Goal: Task Accomplishment & Management: Use online tool/utility

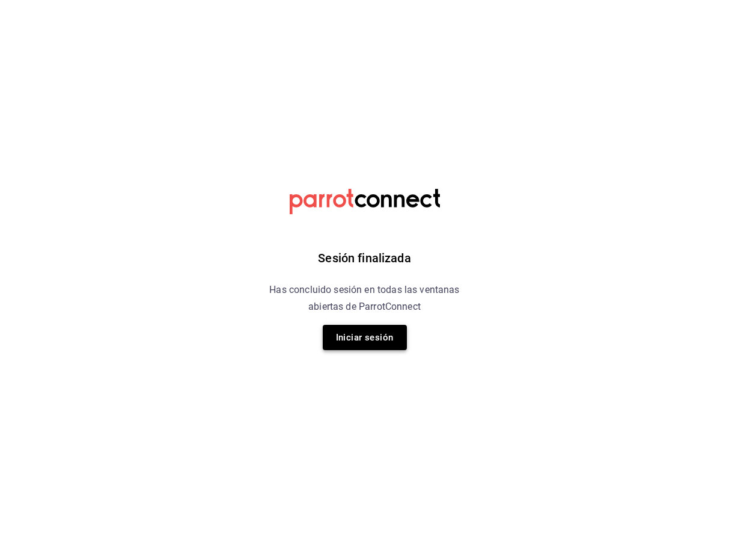
click at [358, 339] on button "Iniciar sesión" at bounding box center [365, 337] width 84 height 25
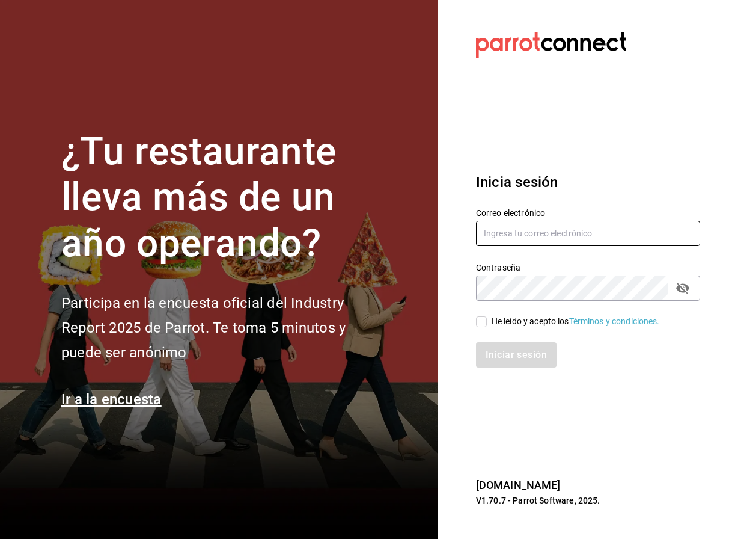
click at [541, 227] on input "text" at bounding box center [588, 233] width 224 height 25
type input "tutcoffeemx@gmail.com"
click at [482, 323] on input "He leído y acepto los Términos y condiciones." at bounding box center [481, 321] width 11 height 11
checkbox input "true"
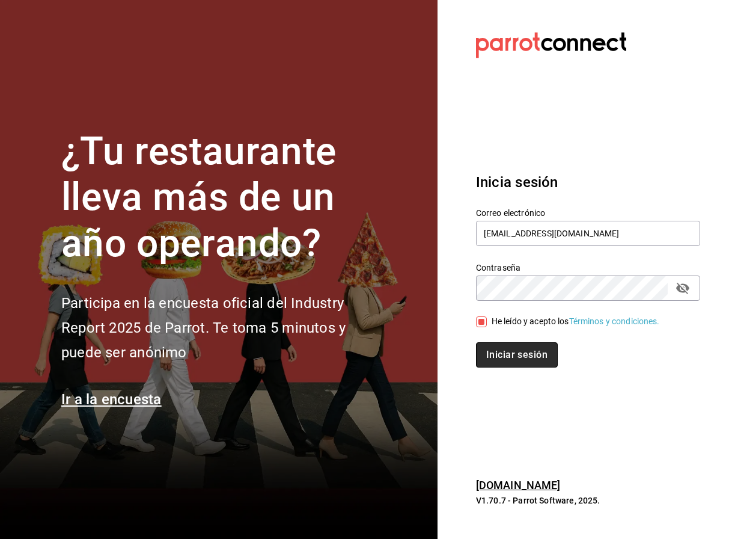
click at [512, 362] on button "Iniciar sesión" at bounding box center [517, 354] width 82 height 25
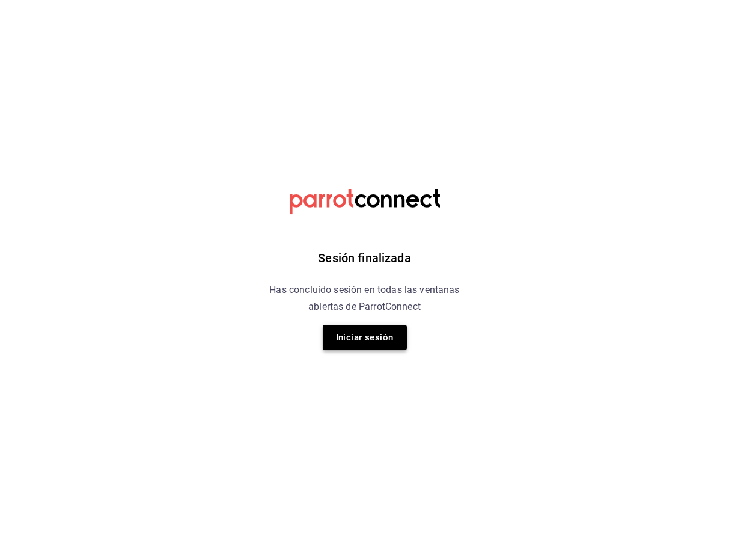
click at [361, 334] on button "Iniciar sesión" at bounding box center [365, 337] width 84 height 25
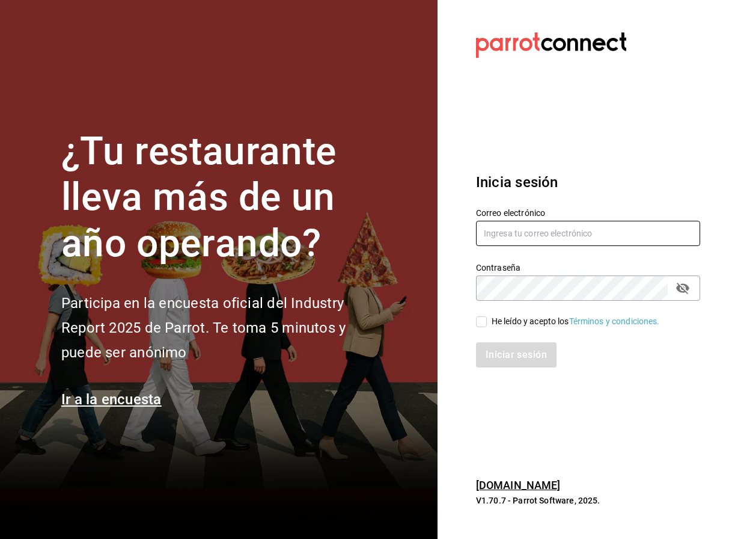
click at [511, 242] on input "text" at bounding box center [588, 233] width 224 height 25
type input "tutcoffeemx@gmail.com"
click at [485, 322] on input "He leído y acepto los Términos y condiciones." at bounding box center [481, 321] width 11 height 11
checkbox input "true"
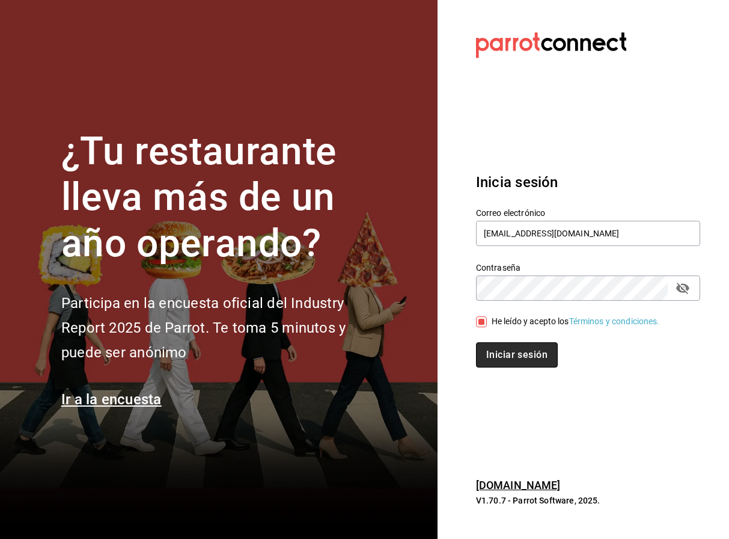
click at [517, 355] on button "Iniciar sesión" at bounding box center [517, 354] width 82 height 25
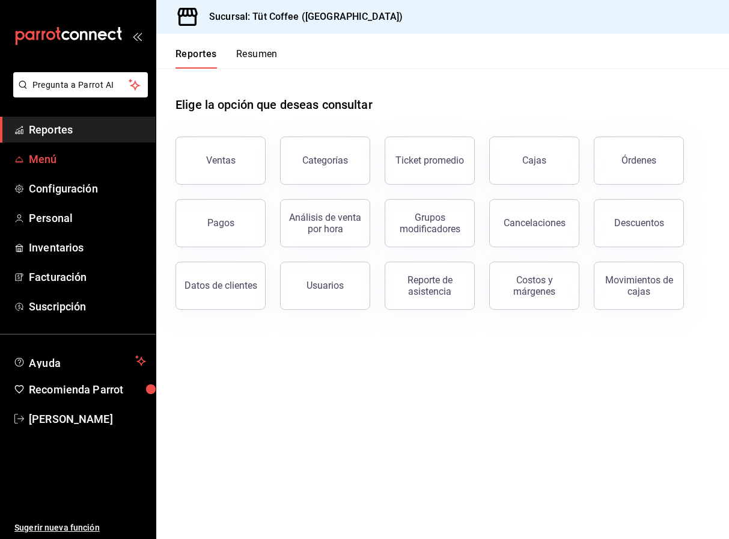
click at [74, 159] on span "Menú" at bounding box center [87, 159] width 117 height 16
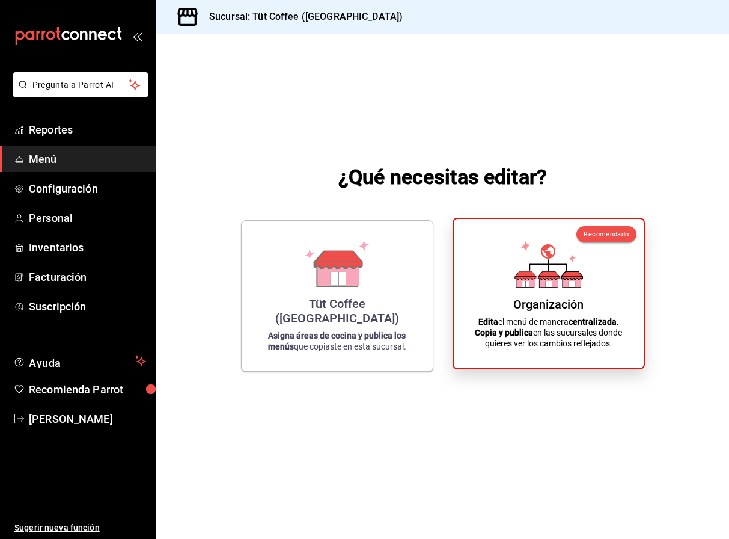
click at [550, 295] on div "Organización Edita el menú de manera centralizada. Copia y publica en las sucur…" at bounding box center [548, 294] width 161 height 130
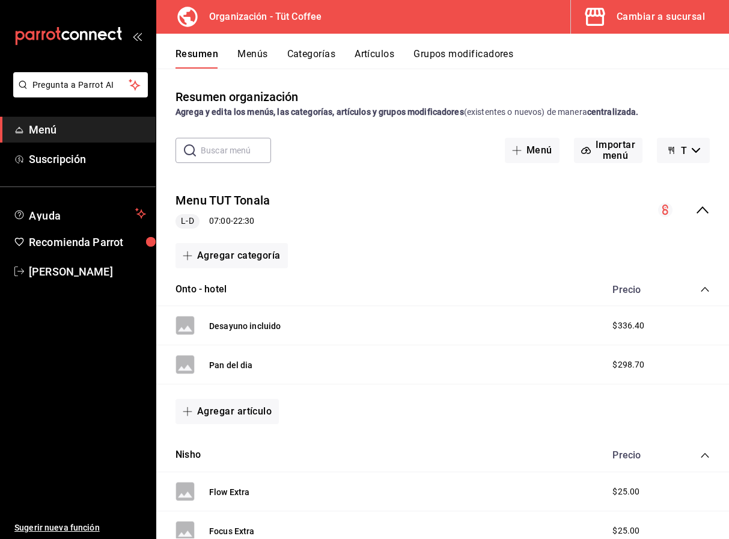
click at [372, 51] on button "Artículos" at bounding box center [375, 58] width 40 height 20
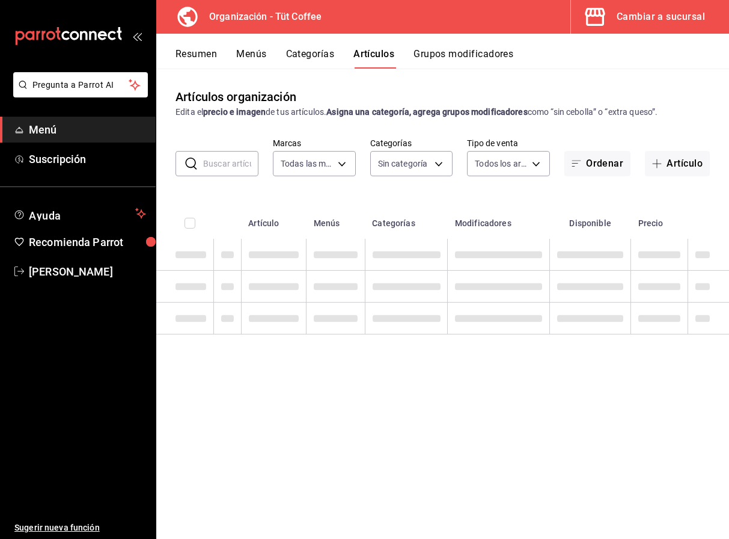
type input "32e499e3-ac49-4bfd-9688-6164702db340"
type input "01aa8595-7694-45da-9746-48b14e37431d,02054340-f982-493d-a520-4f9269409e90,55117…"
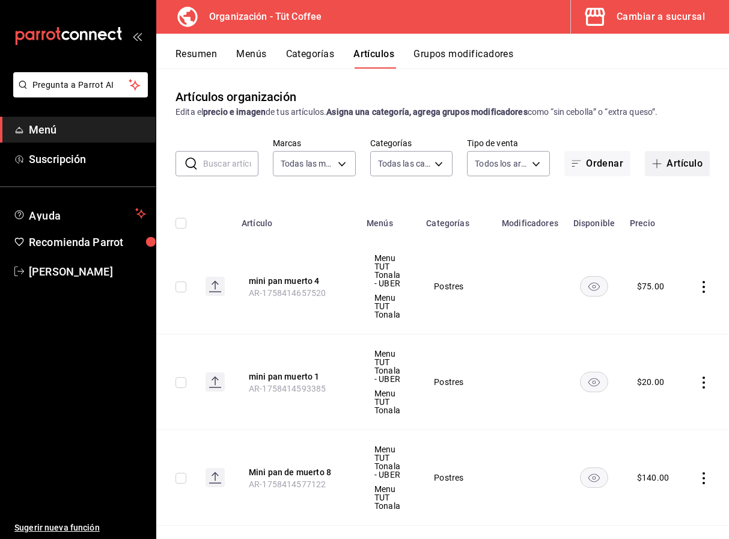
click at [674, 161] on button "Artículo" at bounding box center [677, 163] width 65 height 25
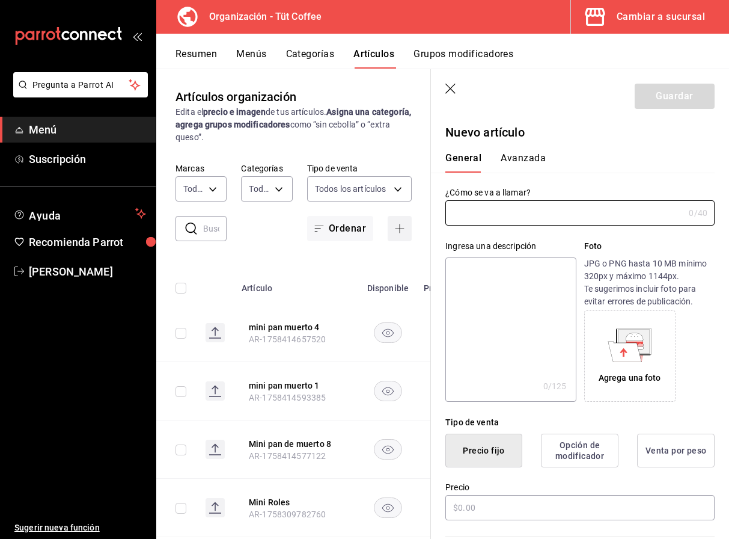
type input "m"
type input "calabazas 1"
click at [473, 509] on input "text" at bounding box center [580, 507] width 269 height 25
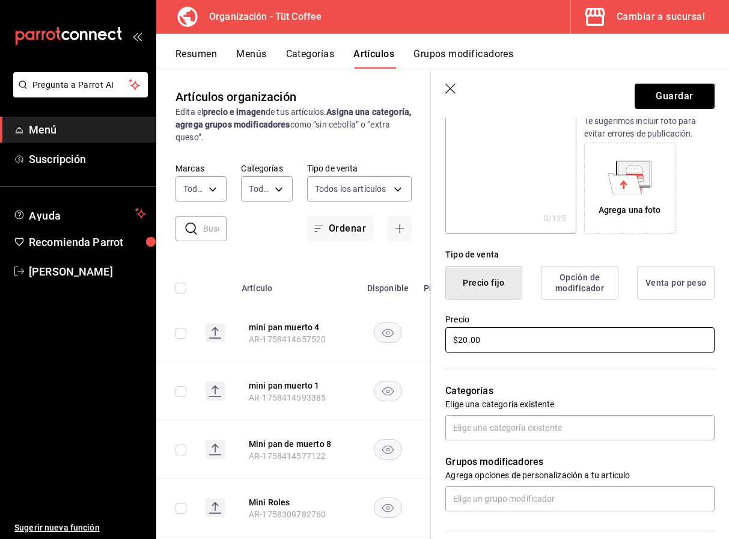
scroll to position [168, 0]
type input "$20.00"
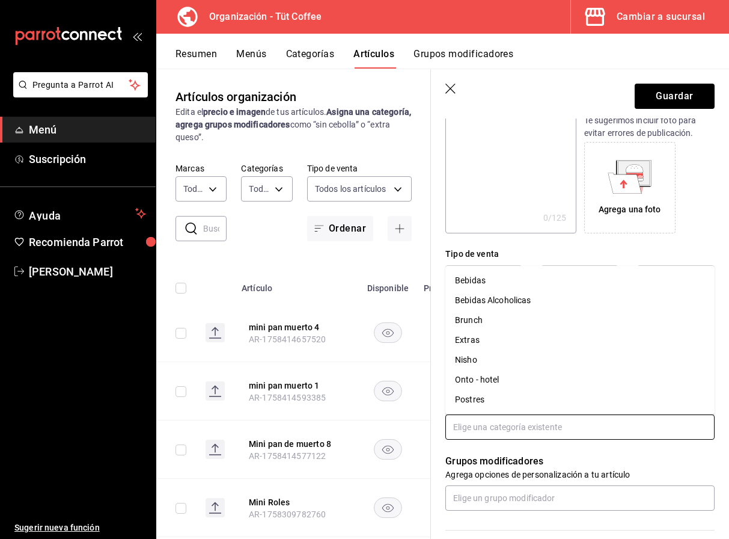
click at [519, 435] on input "text" at bounding box center [580, 426] width 269 height 25
click at [496, 398] on li "Postres" at bounding box center [580, 400] width 269 height 20
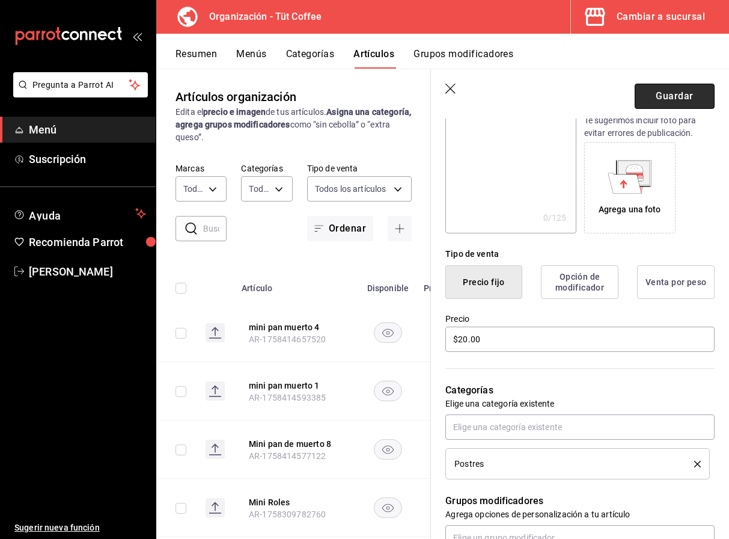
click at [680, 102] on button "Guardar" at bounding box center [675, 96] width 80 height 25
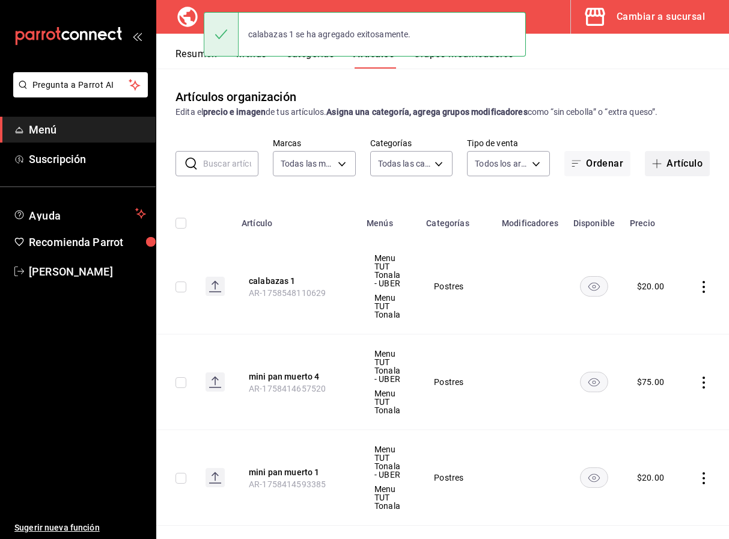
click at [683, 165] on button "Artículo" at bounding box center [677, 163] width 65 height 25
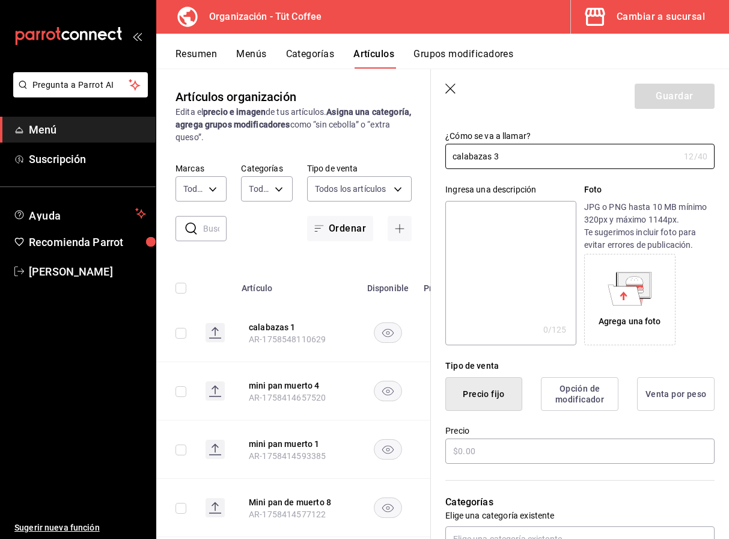
scroll to position [58, 0]
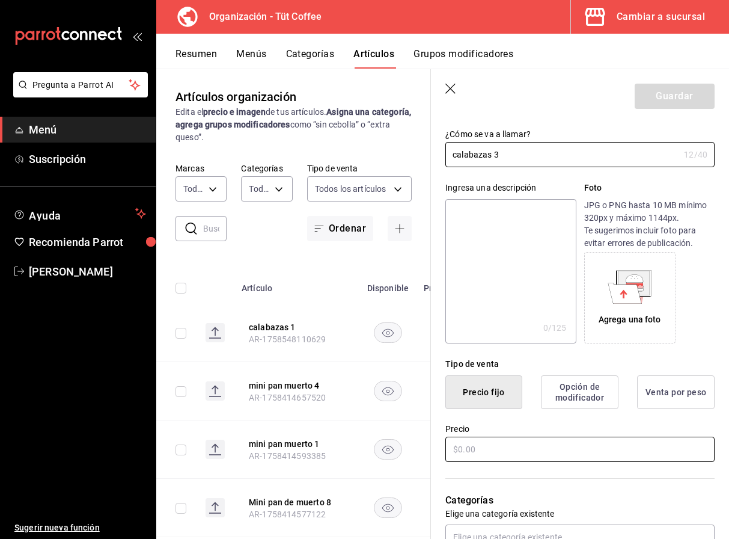
type input "calabazas 3"
click at [472, 449] on input "text" at bounding box center [580, 449] width 269 height 25
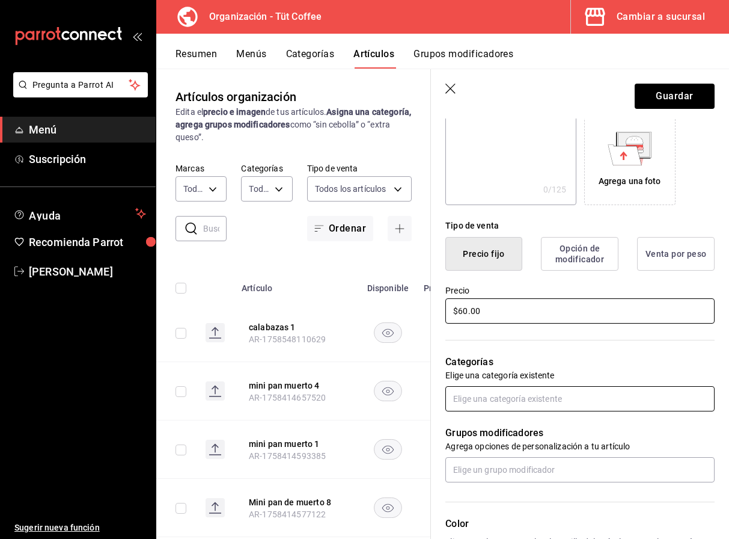
scroll to position [205, 0]
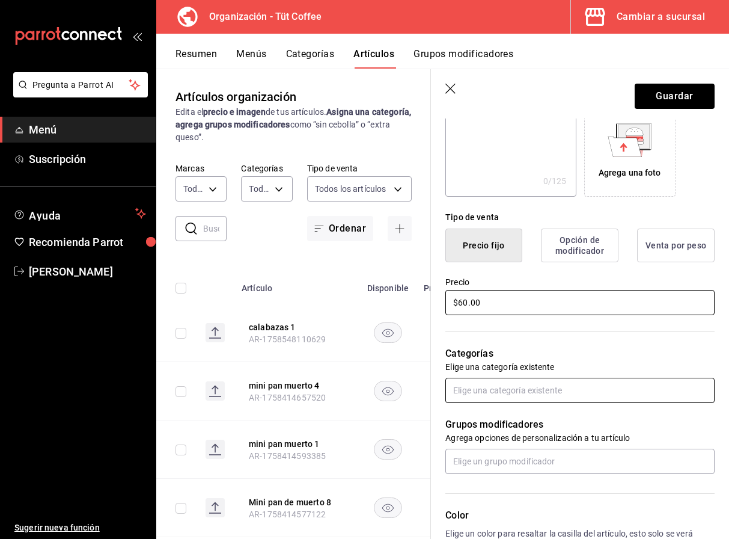
type input "$60.00"
click at [517, 386] on input "text" at bounding box center [580, 390] width 269 height 25
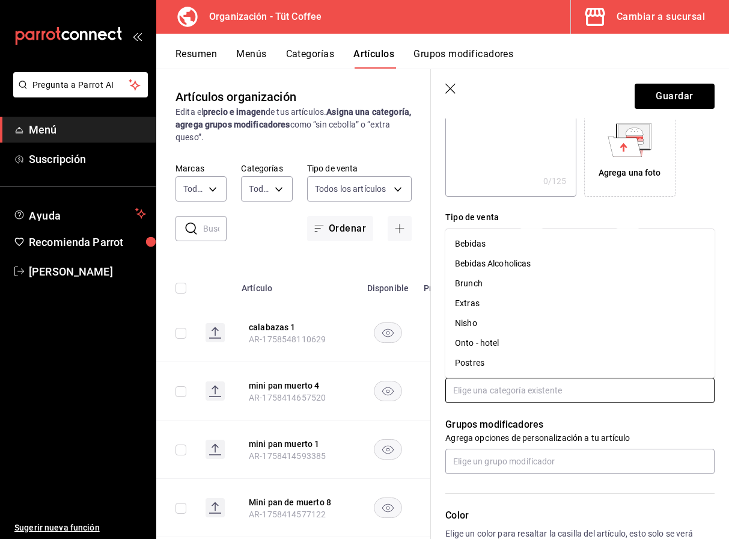
click at [483, 360] on li "Postres" at bounding box center [580, 363] width 269 height 20
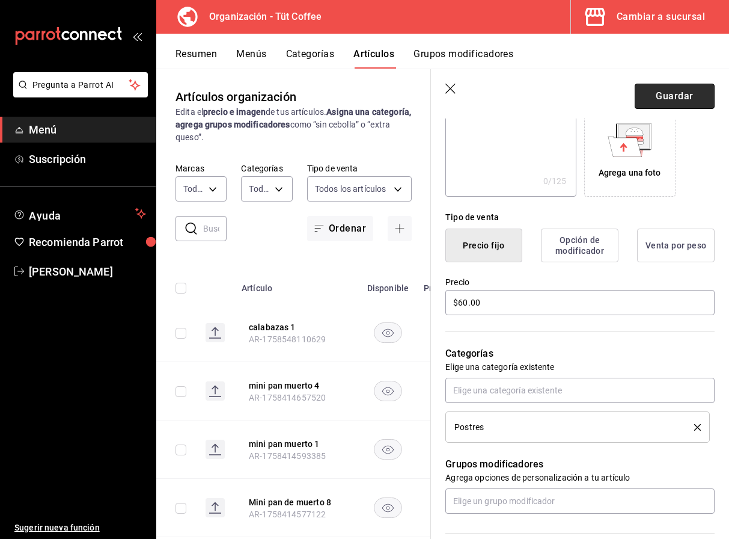
click at [663, 100] on button "Guardar" at bounding box center [675, 96] width 80 height 25
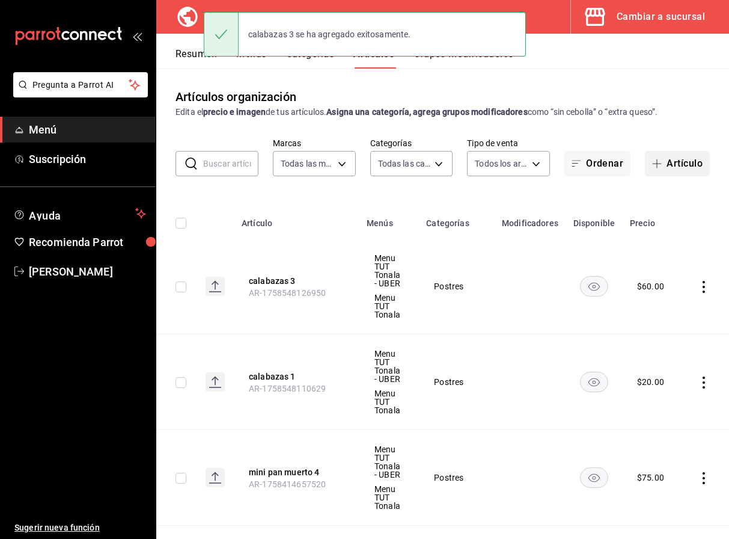
click at [668, 164] on button "Artículo" at bounding box center [677, 163] width 65 height 25
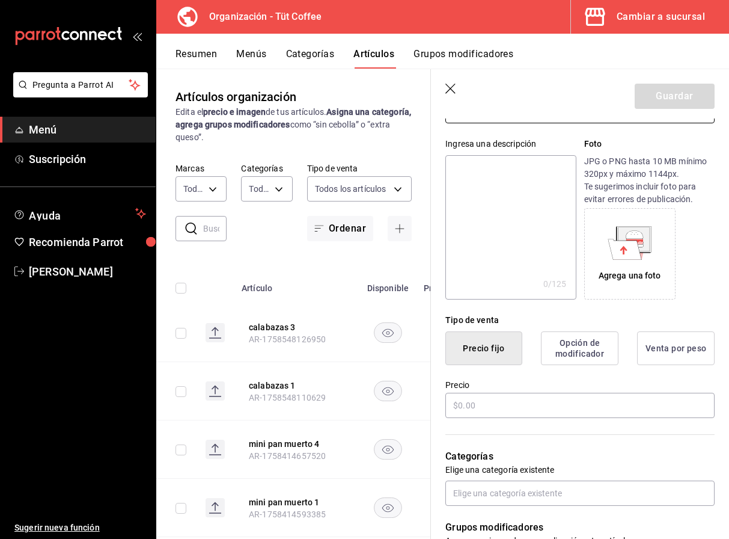
scroll to position [112, 0]
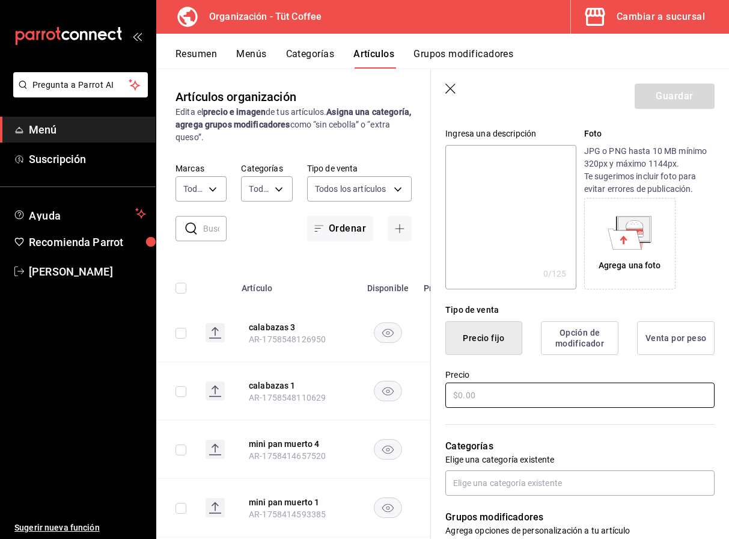
type input "calabazas 5"
click at [468, 398] on input "text" at bounding box center [580, 394] width 269 height 25
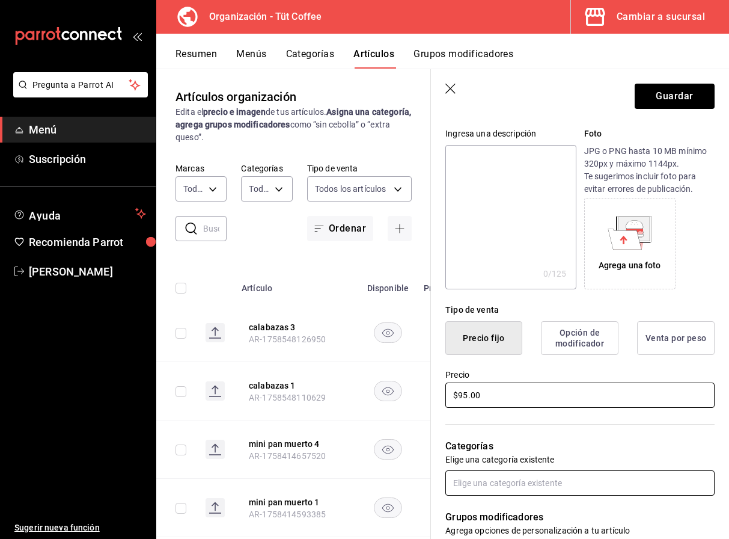
type input "$95.00"
click at [512, 485] on input "text" at bounding box center [580, 482] width 269 height 25
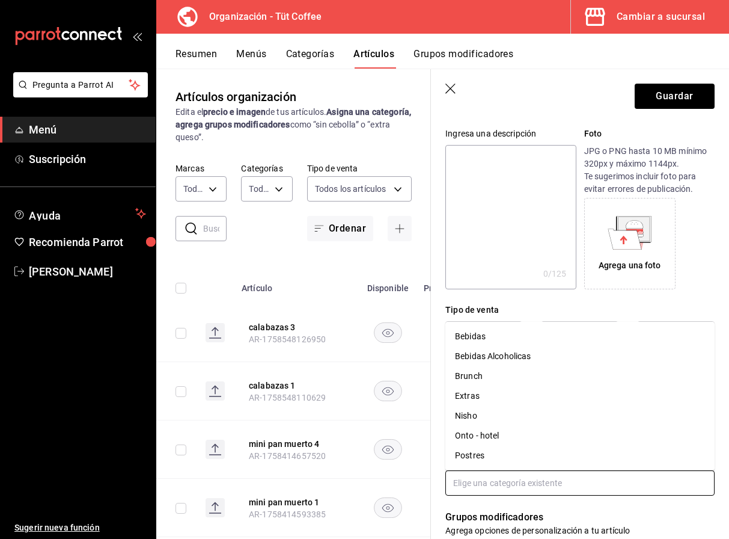
click at [465, 456] on li "Postres" at bounding box center [580, 456] width 269 height 20
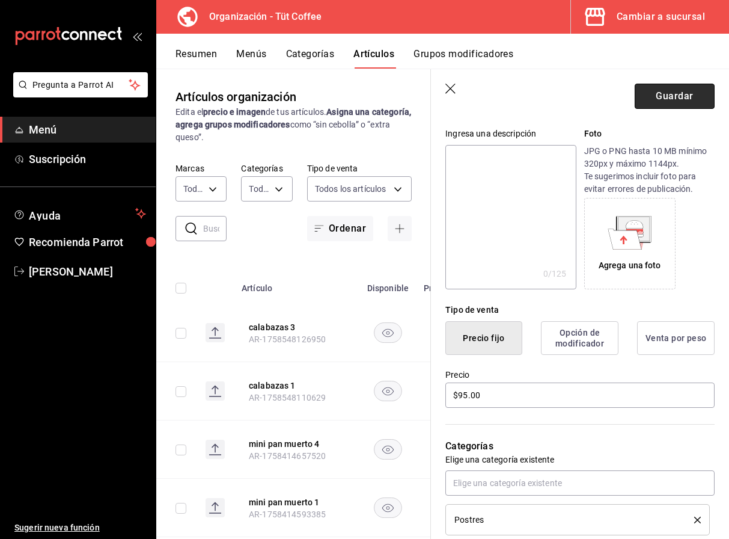
click at [678, 96] on button "Guardar" at bounding box center [675, 96] width 80 height 25
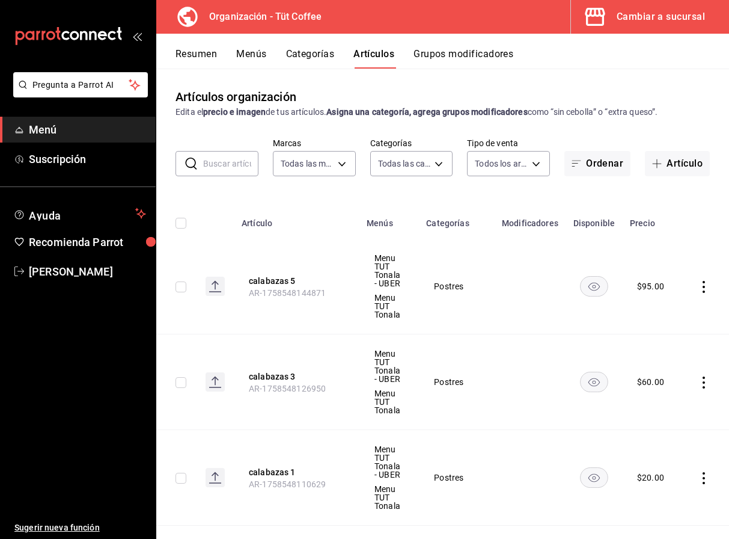
click at [254, 53] on button "Menús" at bounding box center [251, 58] width 30 height 20
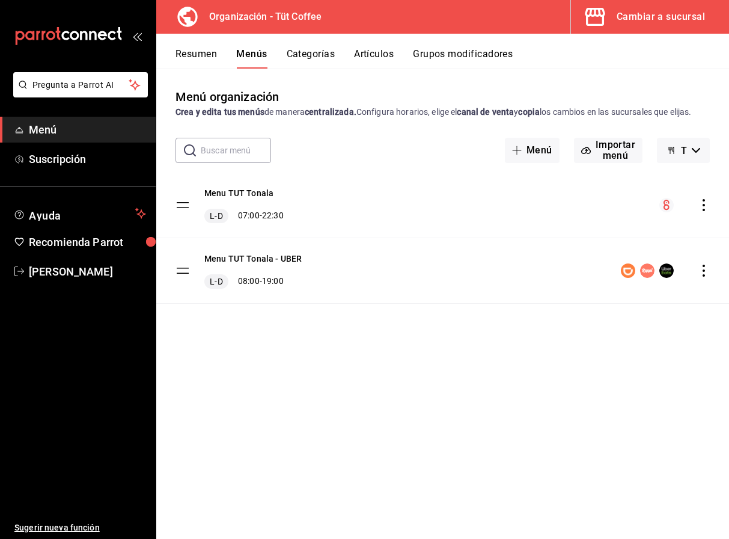
click at [704, 203] on icon "actions" at bounding box center [704, 205] width 12 height 12
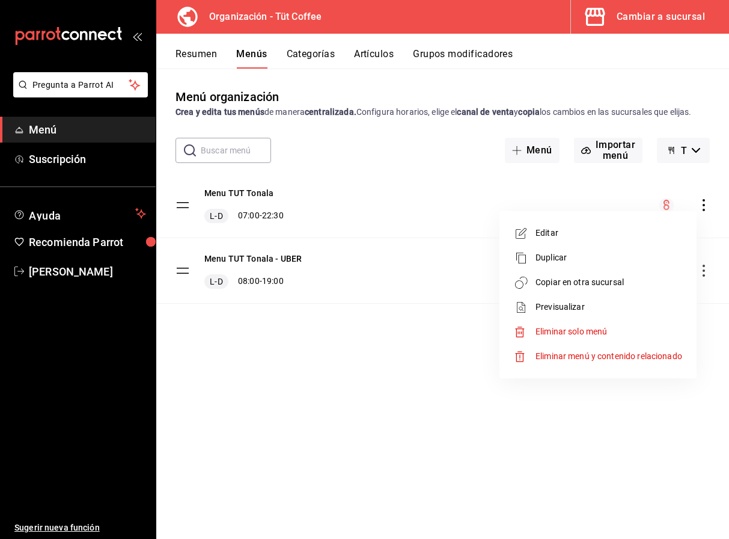
click at [583, 277] on span "Copiar en otra sucursal" at bounding box center [609, 282] width 147 height 13
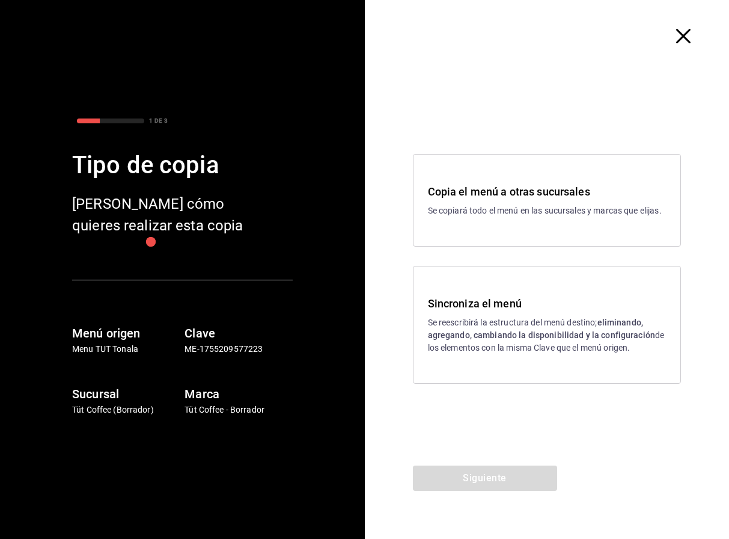
click at [506, 316] on div "Sincroniza el menú Se reescribirá la estructura del menú destino; eliminando, a…" at bounding box center [547, 324] width 239 height 59
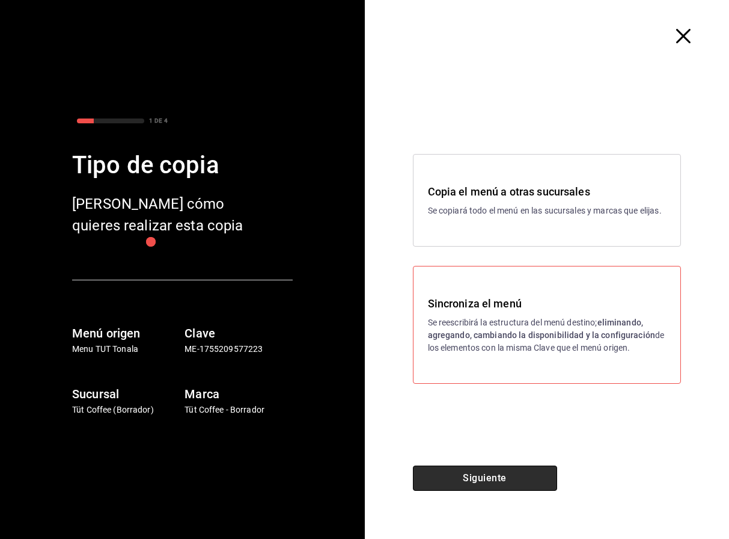
click at [476, 471] on button "Siguiente" at bounding box center [485, 477] width 144 height 25
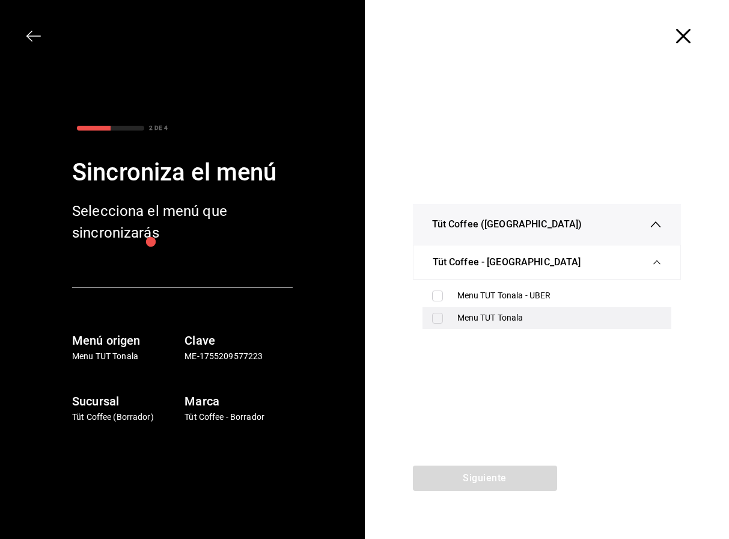
click at [501, 319] on div "Menu TUT Tonala" at bounding box center [560, 317] width 205 height 13
checkbox input "true"
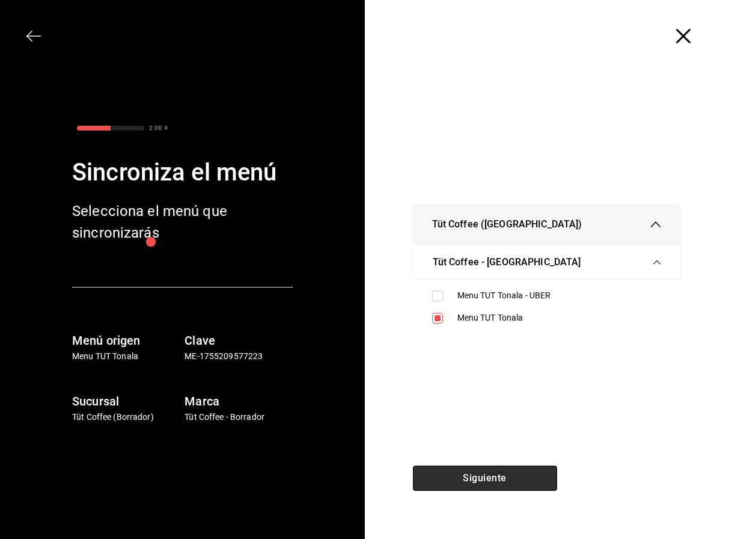
click at [473, 473] on button "Siguiente" at bounding box center [485, 477] width 144 height 25
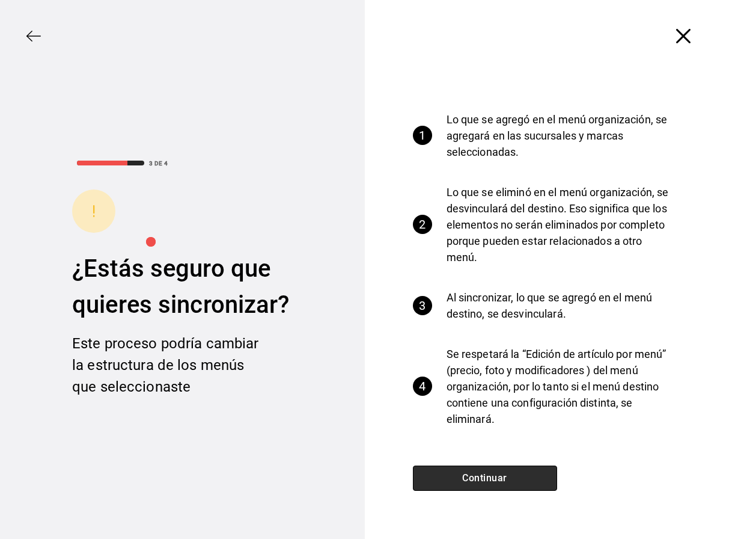
click at [473, 473] on button "Continuar" at bounding box center [485, 477] width 144 height 25
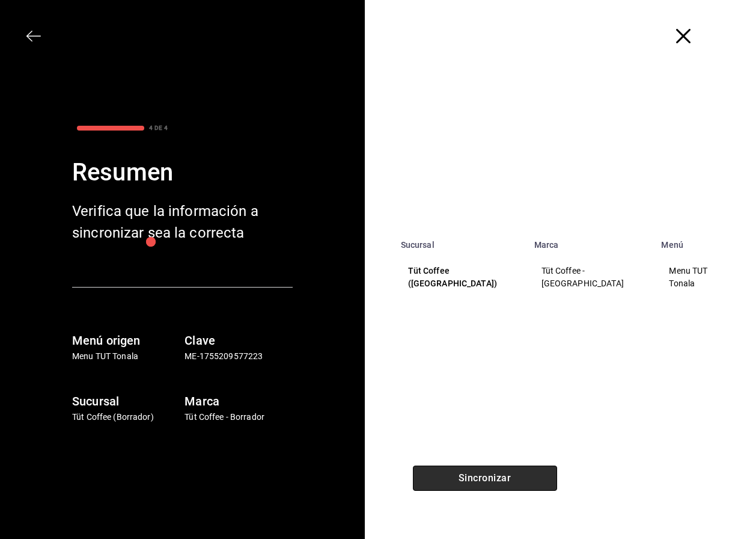
click at [473, 473] on button "Sincronizar" at bounding box center [485, 477] width 144 height 25
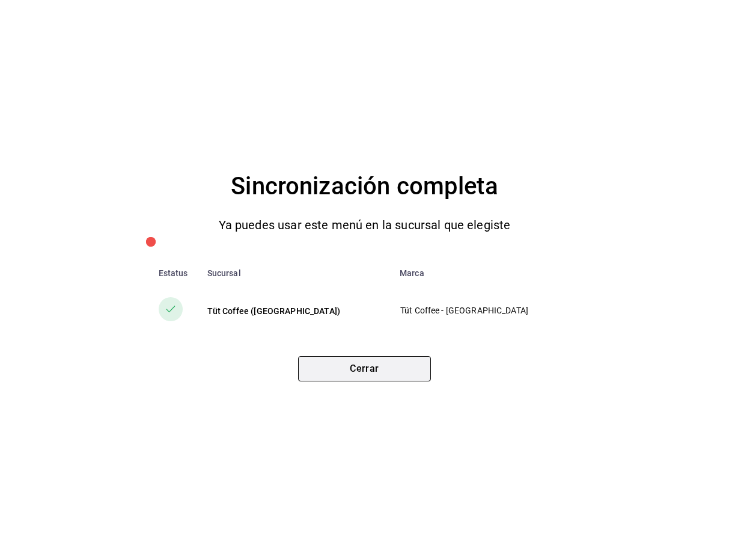
click at [389, 363] on button "Cerrar" at bounding box center [364, 368] width 133 height 25
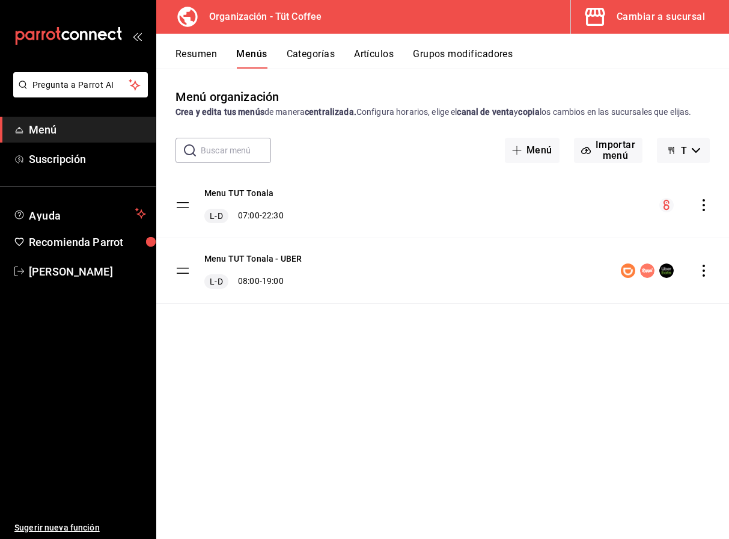
click at [613, 13] on button "Cambiar a sucursal" at bounding box center [645, 17] width 149 height 34
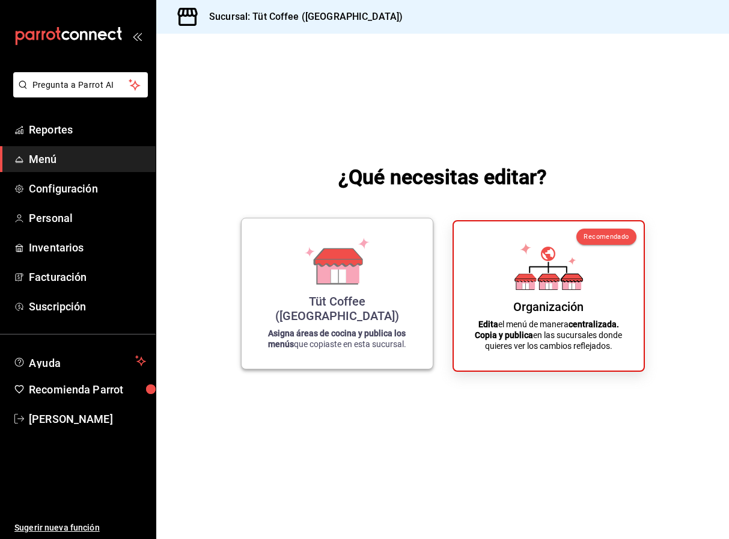
click at [369, 267] on icon at bounding box center [337, 261] width 69 height 47
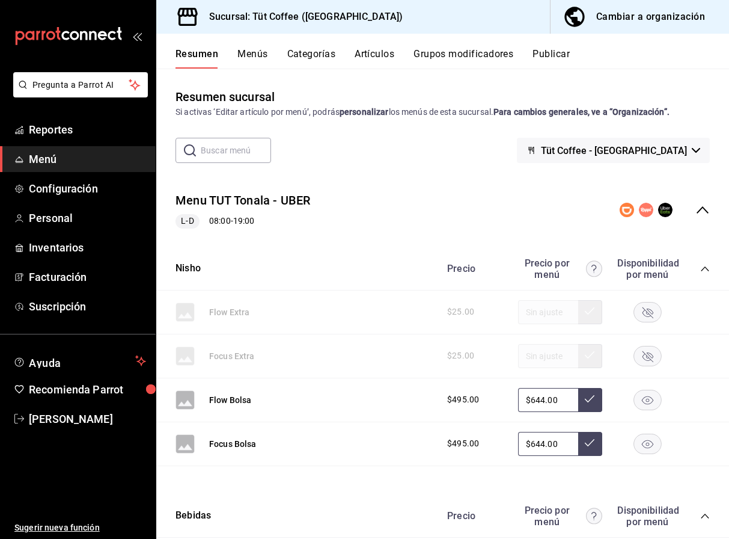
click at [555, 55] on button "Publicar" at bounding box center [551, 58] width 37 height 20
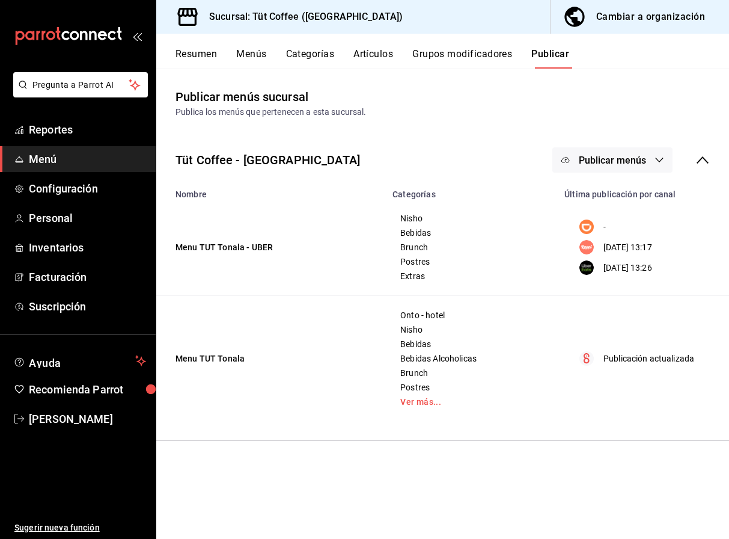
click at [659, 156] on icon "button" at bounding box center [660, 160] width 10 height 10
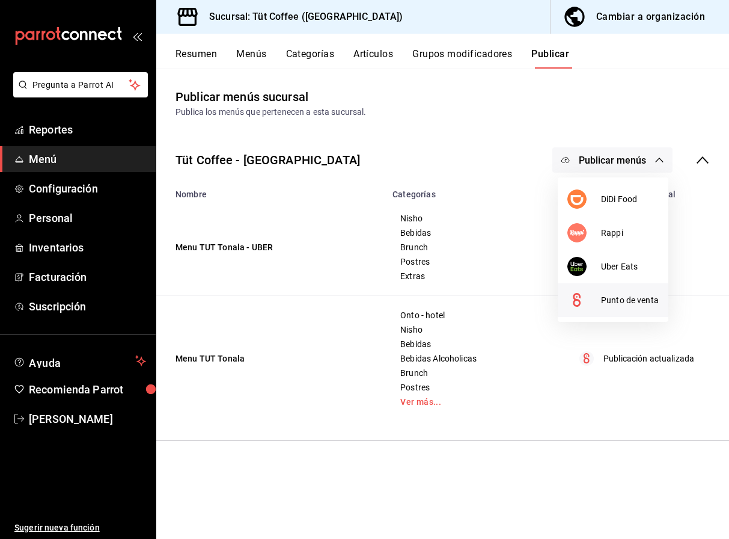
click at [619, 296] on span "Punto de venta" at bounding box center [630, 300] width 58 height 13
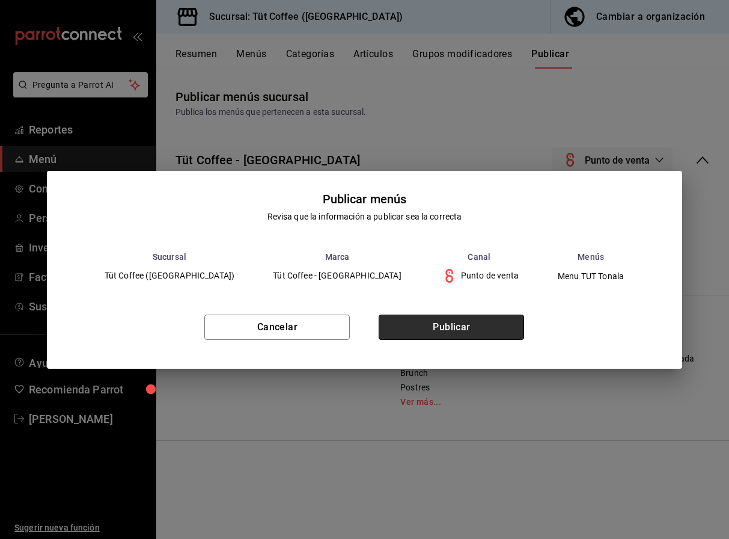
click at [476, 319] on button "Publicar" at bounding box center [452, 327] width 146 height 25
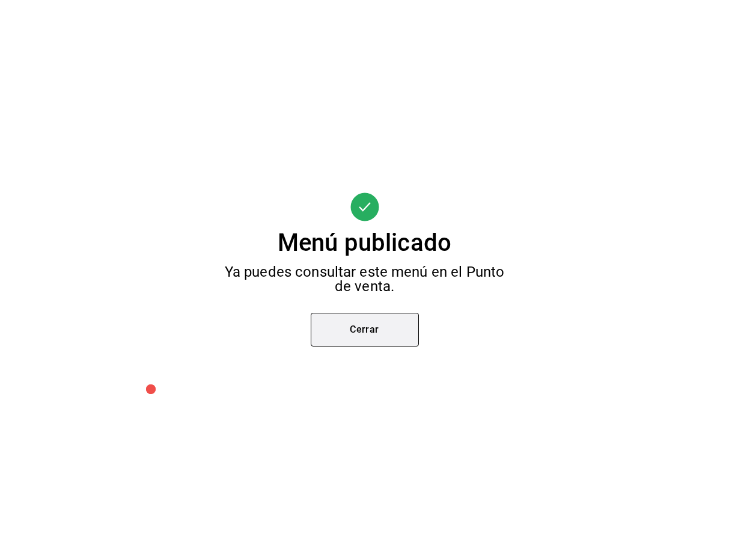
click at [402, 324] on button "Cerrar" at bounding box center [365, 330] width 108 height 34
